Goal: Find specific page/section: Find specific page/section

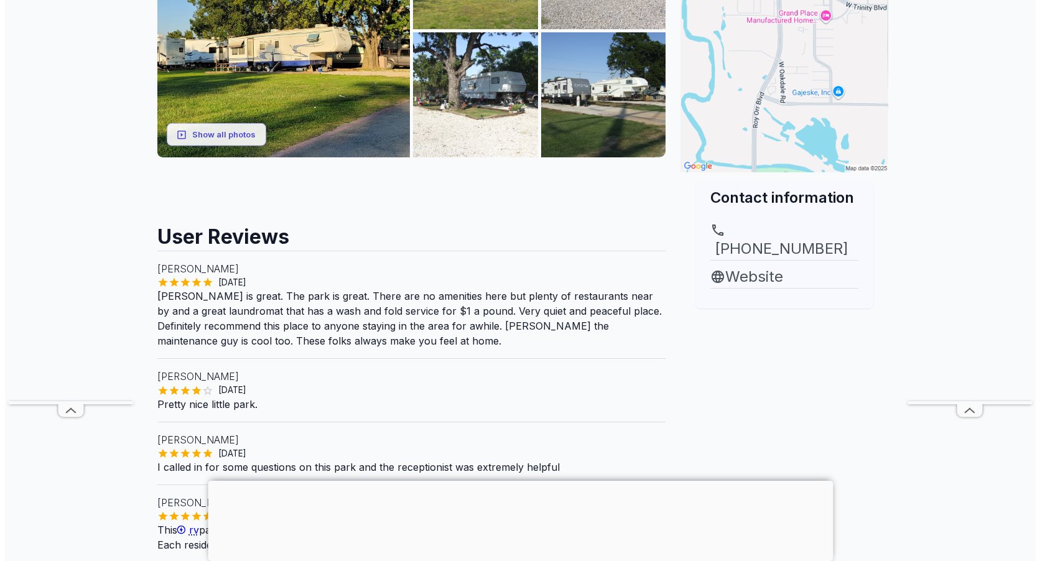
scroll to position [62, 0]
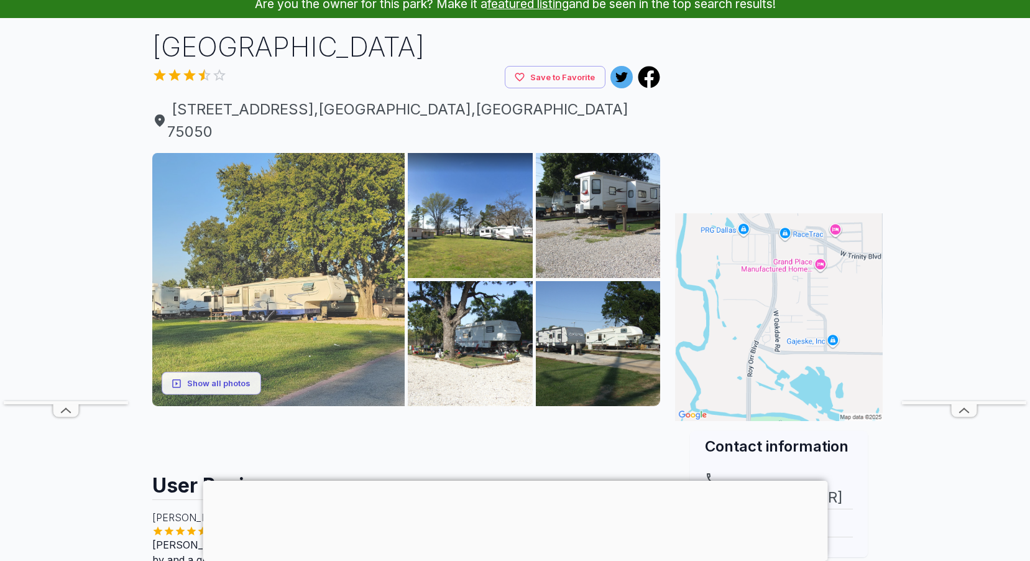
click at [295, 239] on img at bounding box center [278, 279] width 253 height 253
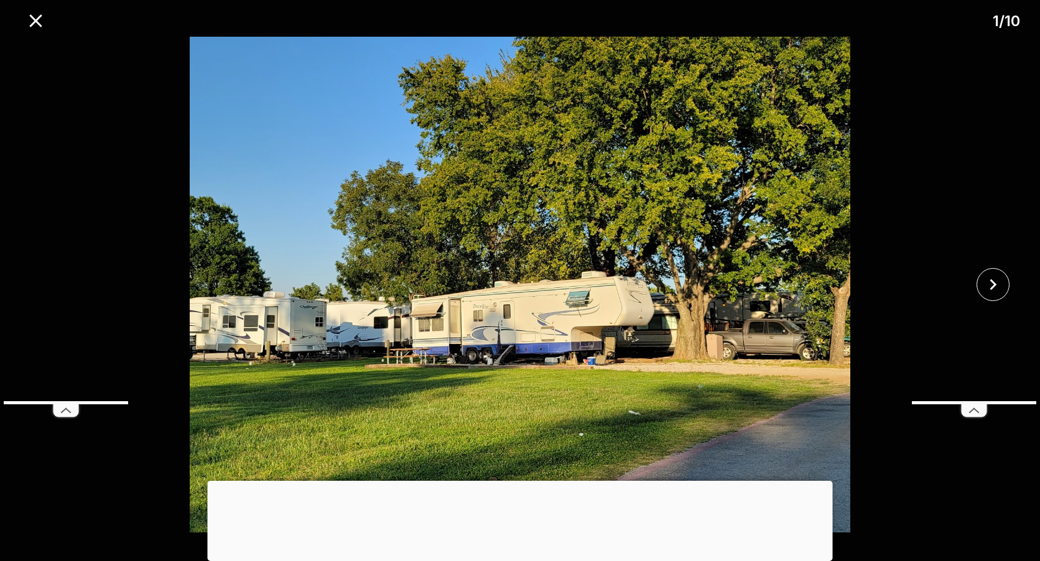
click at [789, 343] on img at bounding box center [519, 285] width 866 height 496
click at [876, 317] on img at bounding box center [519, 285] width 866 height 496
click at [743, 330] on img at bounding box center [519, 285] width 866 height 496
